Goal: Task Accomplishment & Management: Manage account settings

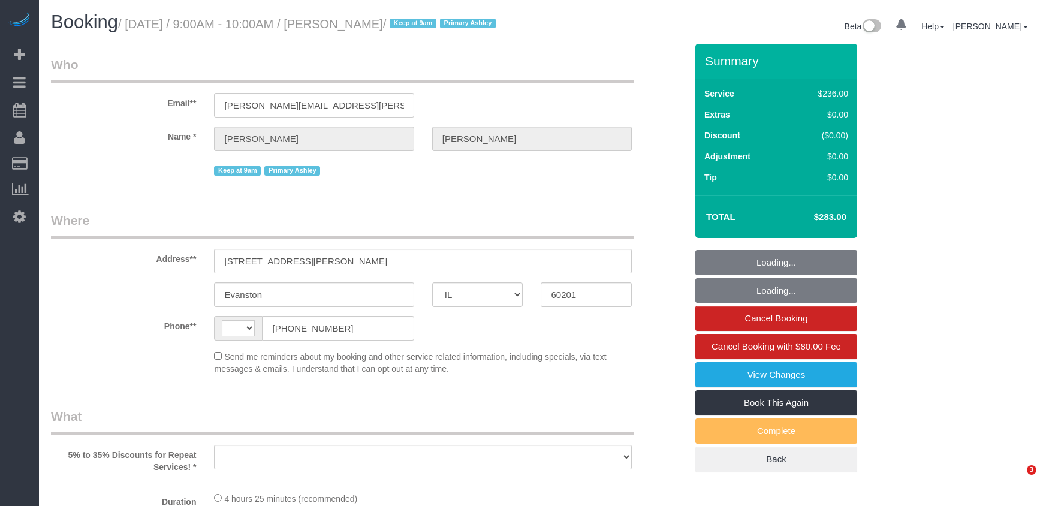
select select "IL"
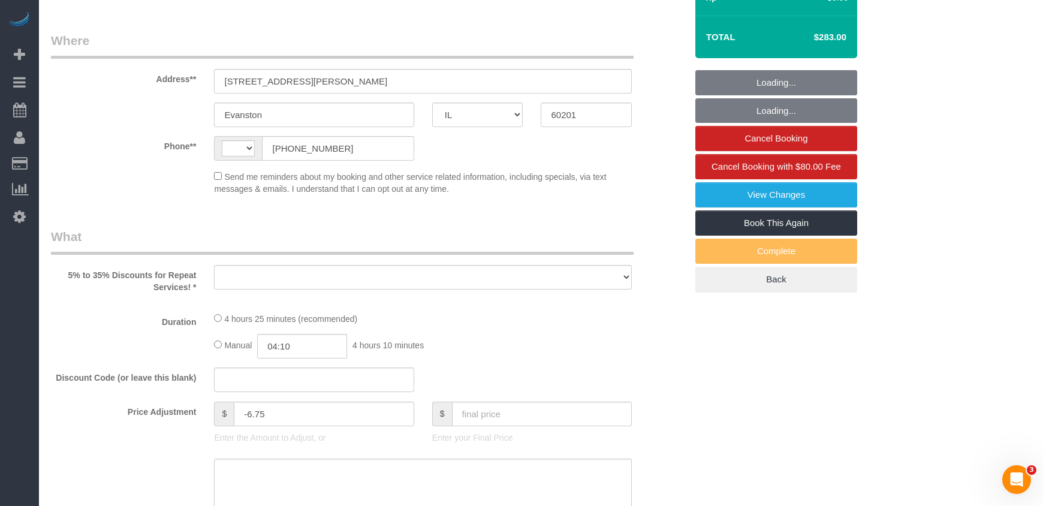
select select "string:[GEOGRAPHIC_DATA]"
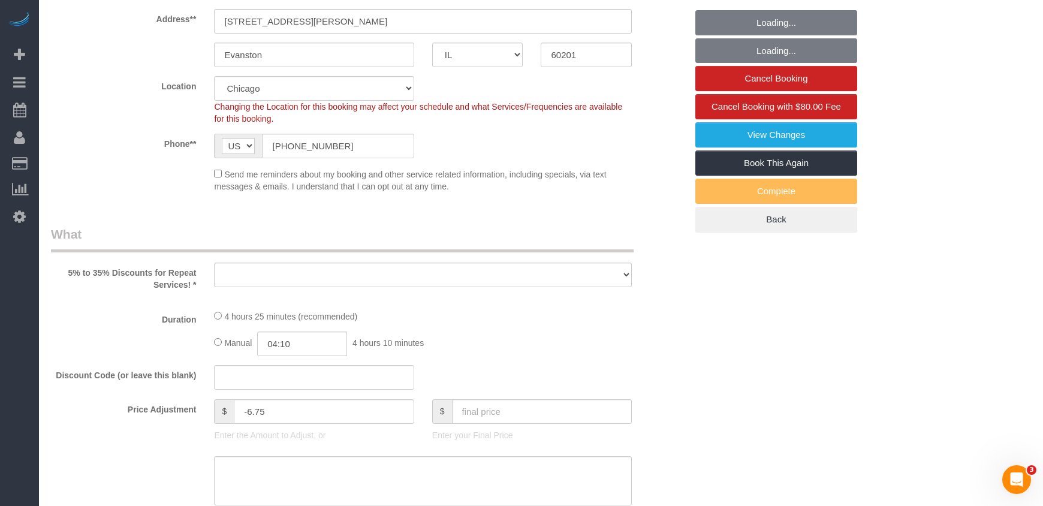
select select "512"
select select "3"
select select "number:1"
select select "number:65"
select select "number:139"
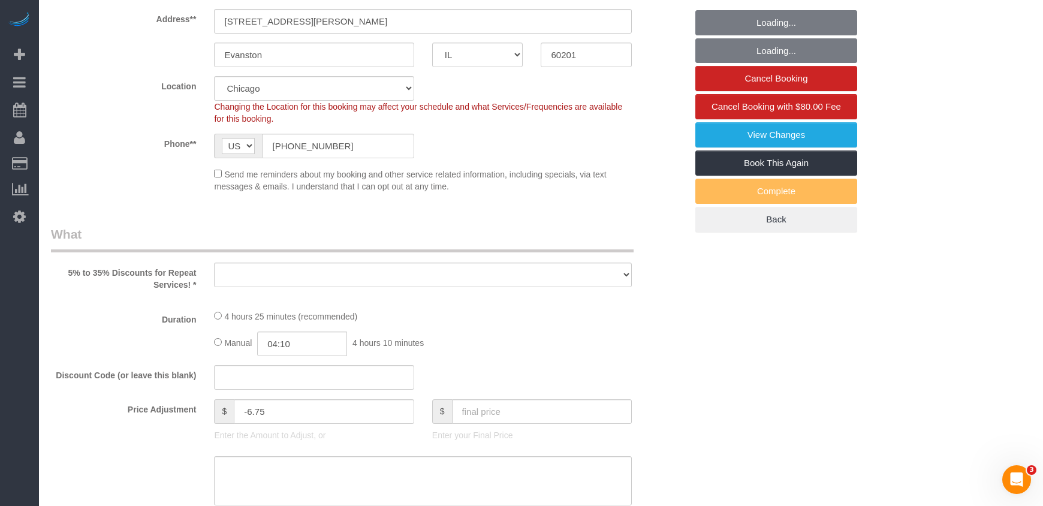
select select "number:104"
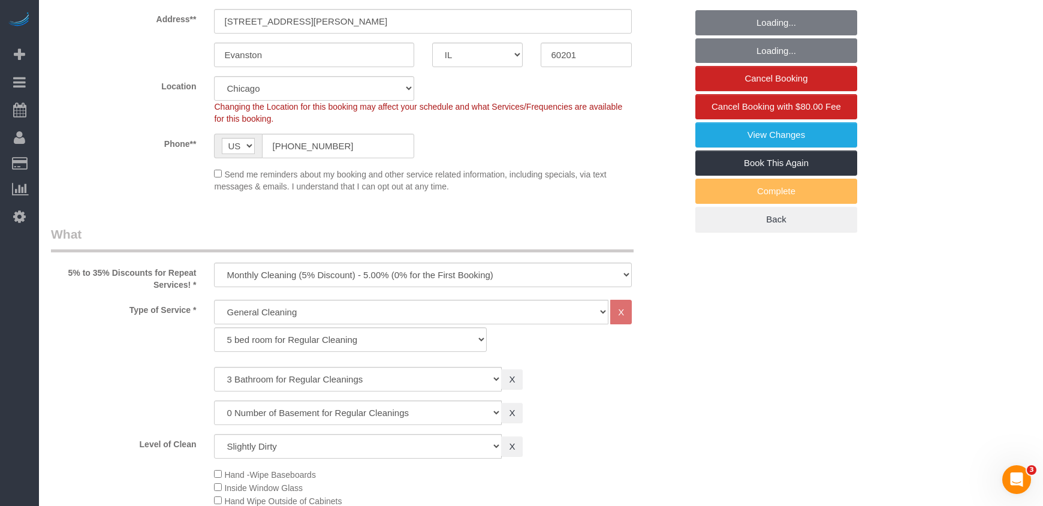
scroll to position [360, 0]
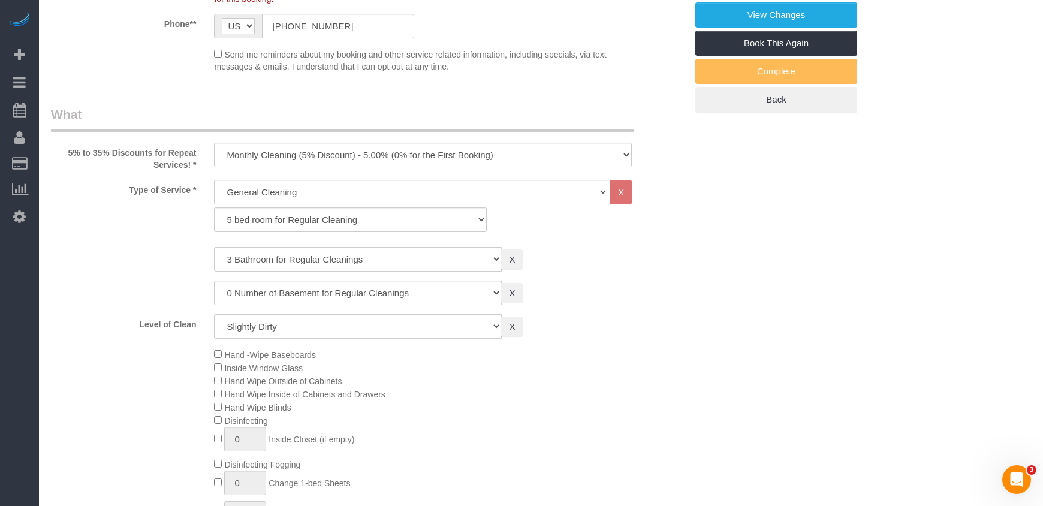
select select "object:1296"
select select "3"
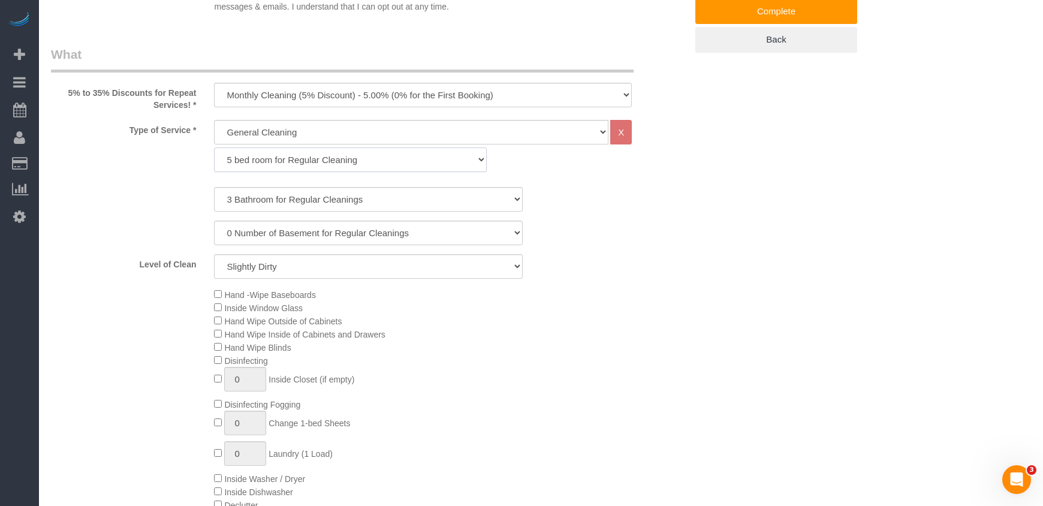
click at [289, 172] on select "1 bed room for General Cleaning 2 bed room for General Cleaning 3 bed room for …" at bounding box center [350, 160] width 272 height 25
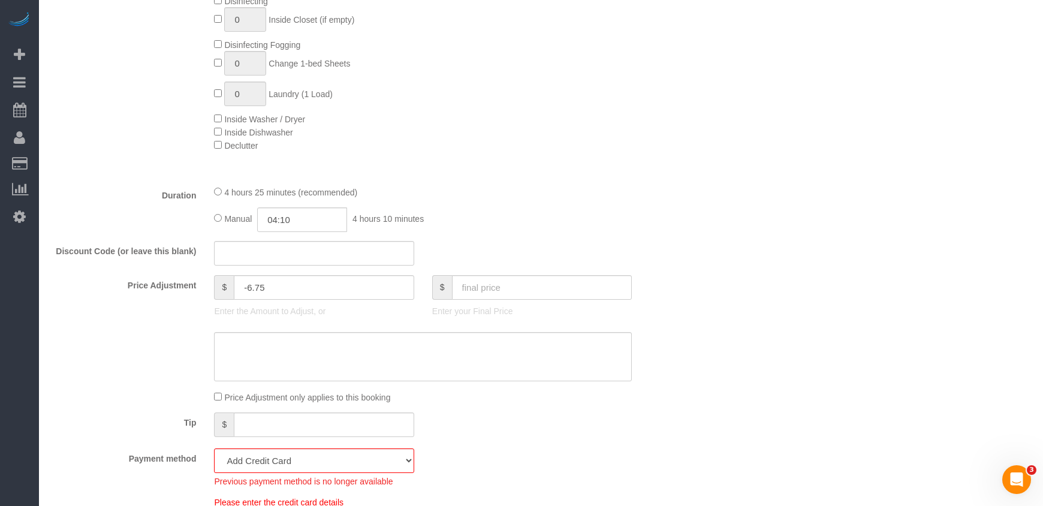
scroll to position [839, 0]
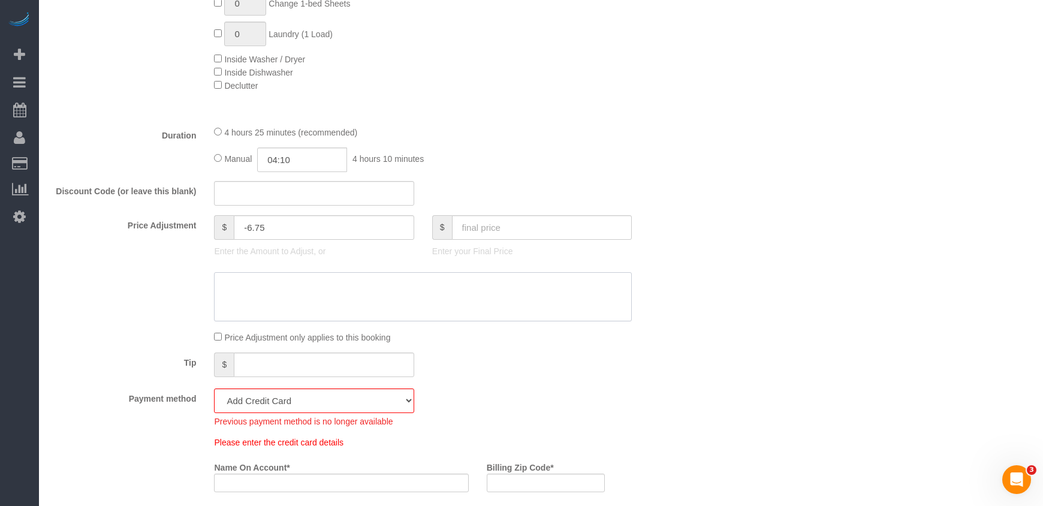
click at [517, 320] on textarea at bounding box center [423, 296] width 418 height 49
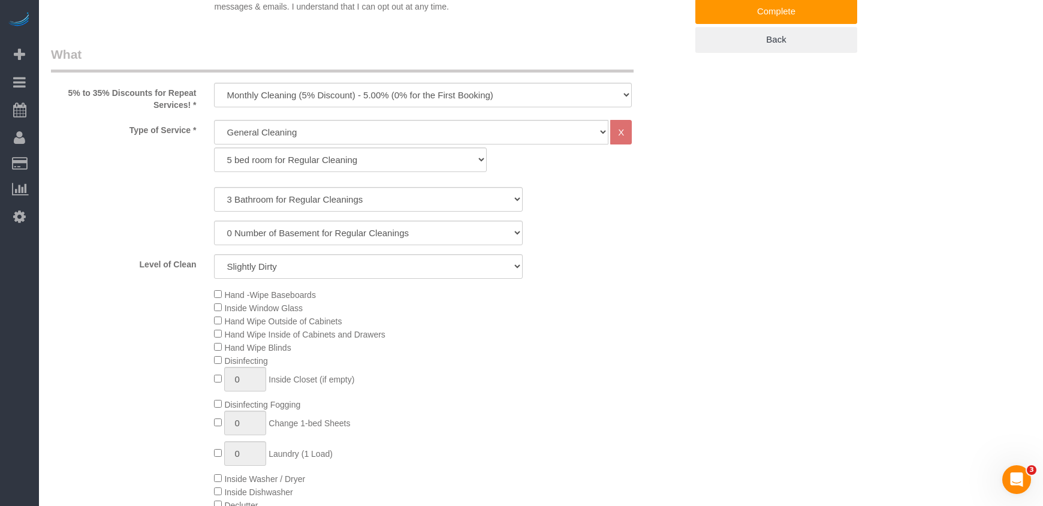
scroll to position [360, 0]
